Goal: Task Accomplishment & Management: Use online tool/utility

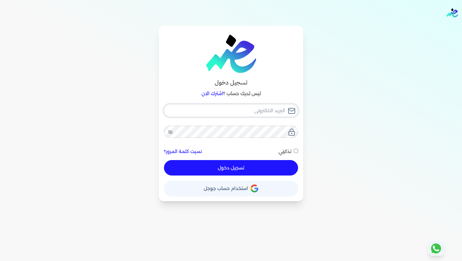
type input "[EMAIL_ADDRESS][DOMAIN_NAME]"
click at [249, 170] on button "تسجيل دخول" at bounding box center [231, 167] width 134 height 15
checkbox input "false"
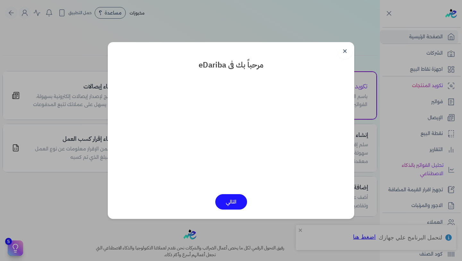
click at [237, 198] on button "التالي" at bounding box center [231, 201] width 32 height 15
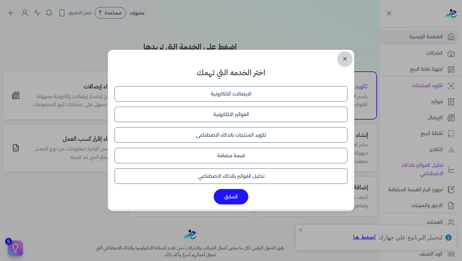
click at [348, 59] on link "✕" at bounding box center [344, 58] width 15 height 15
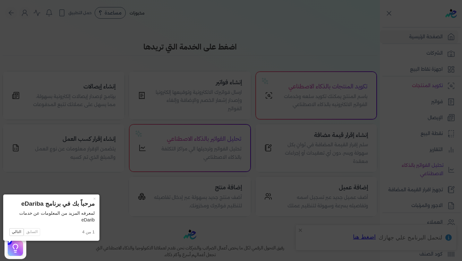
click at [348, 59] on icon at bounding box center [231, 130] width 462 height 261
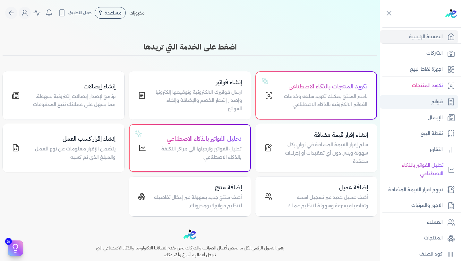
click at [425, 105] on link "فواتير" at bounding box center [419, 101] width 78 height 13
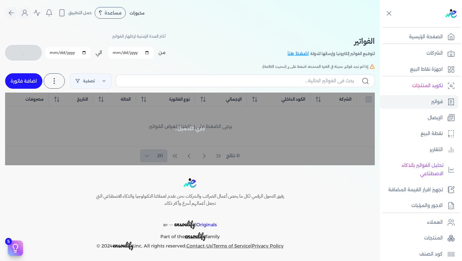
checkbox input "false"
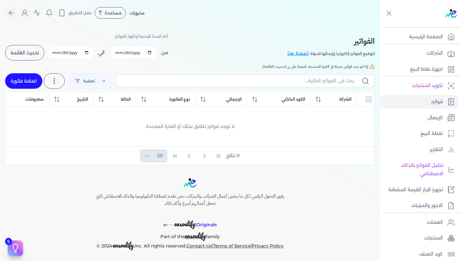
click at [152, 52] on input "[DATE]" at bounding box center [133, 53] width 45 height 12
type input "[DATE]"
click at [30, 52] on span "تحديث القائمة" at bounding box center [25, 52] width 28 height 4
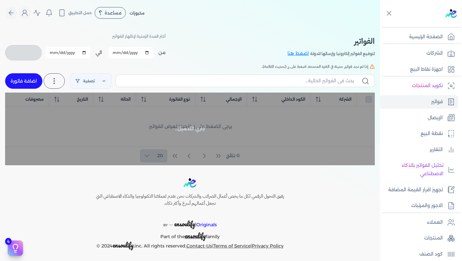
checkbox input "false"
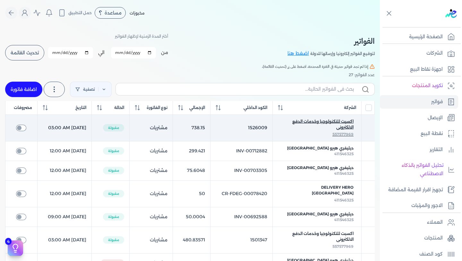
click at [323, 125] on span "اكسبت للتكنولوجيا وخدمات الدفع الالكترونى" at bounding box center [317, 124] width 73 height 12
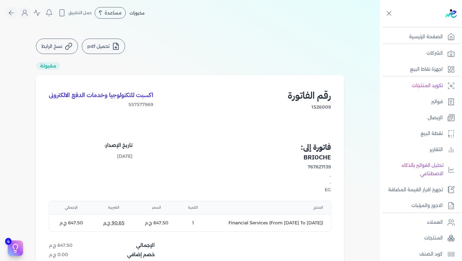
scroll to position [142, 0]
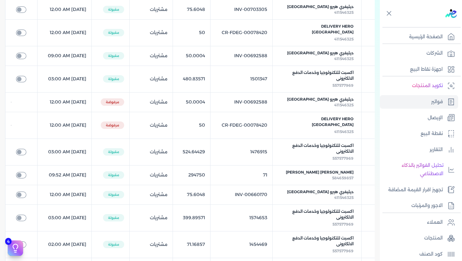
scroll to position [161, 0]
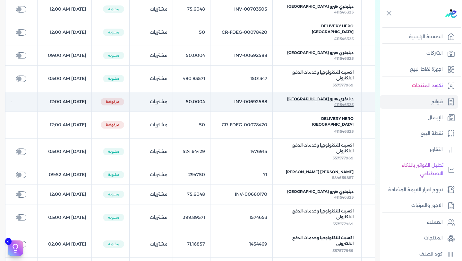
click at [329, 96] on span "ديليفري هيرو [GEOGRAPHIC_DATA]" at bounding box center [320, 99] width 66 height 6
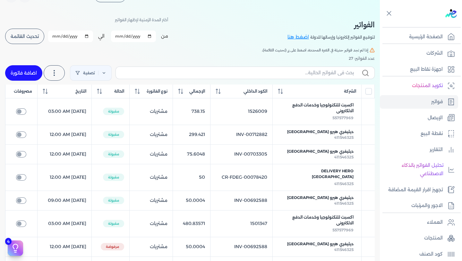
scroll to position [19, 0]
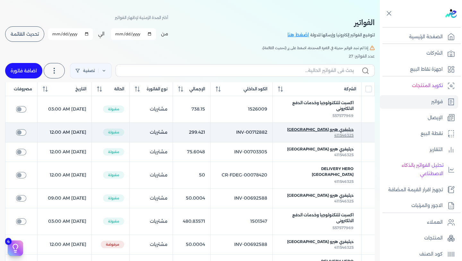
click at [321, 135] on div "411546325" at bounding box center [317, 135] width 73 height 6
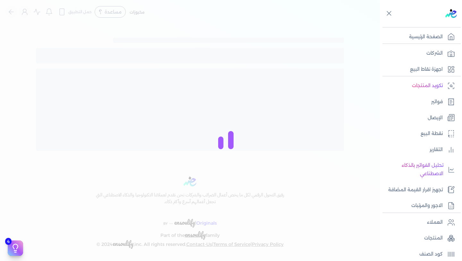
scroll to position [19, 0]
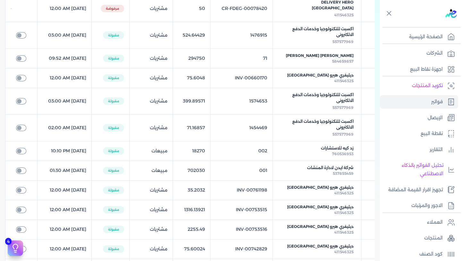
scroll to position [279, 0]
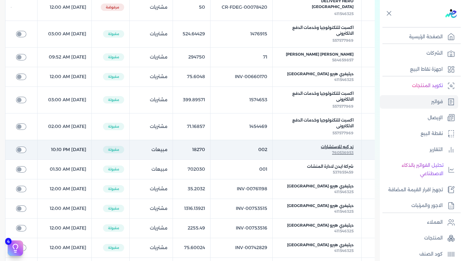
click at [338, 144] on span "زد كيه للاستشارات" at bounding box center [337, 147] width 33 height 6
